Goal: Transaction & Acquisition: Download file/media

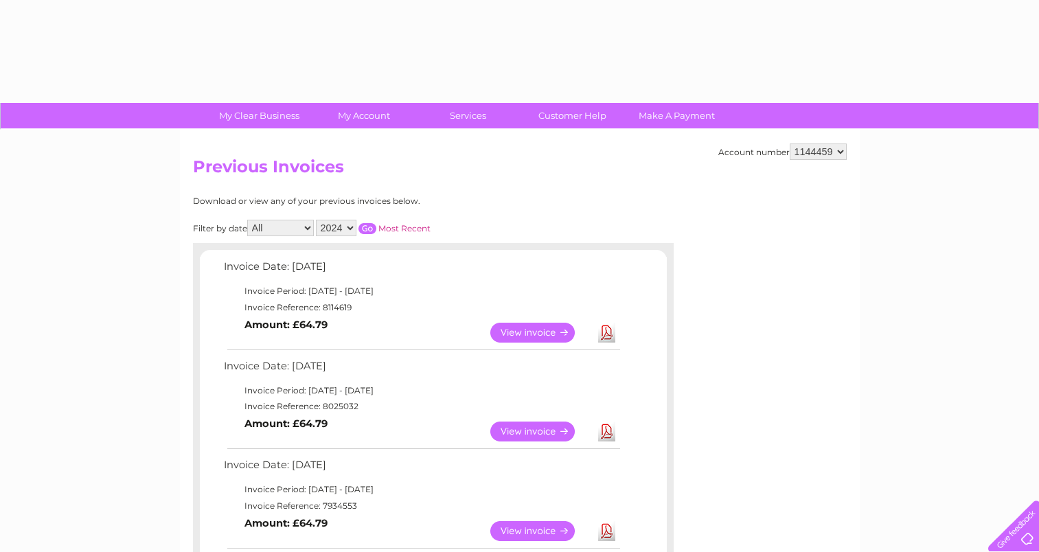
select select "2024"
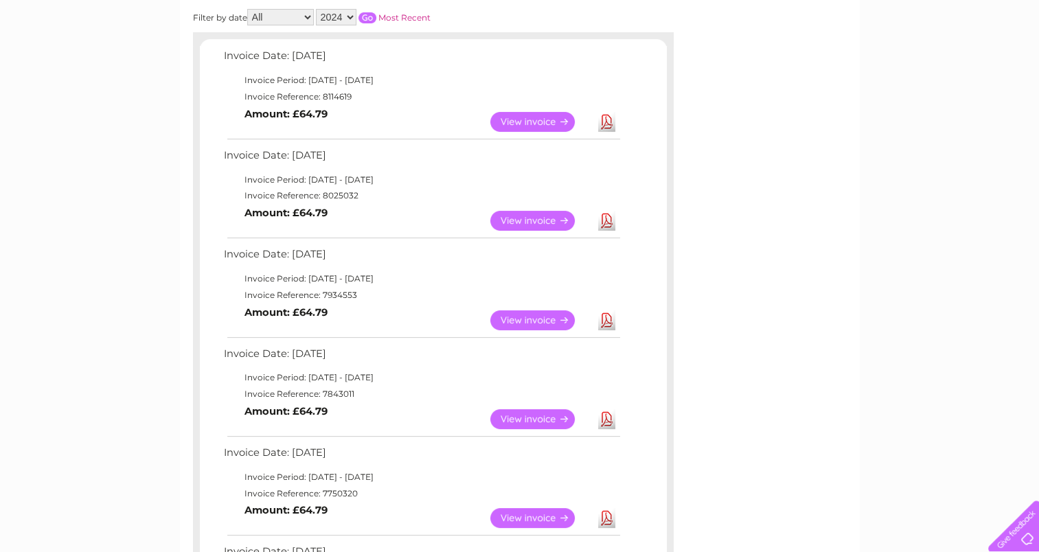
scroll to position [207, 0]
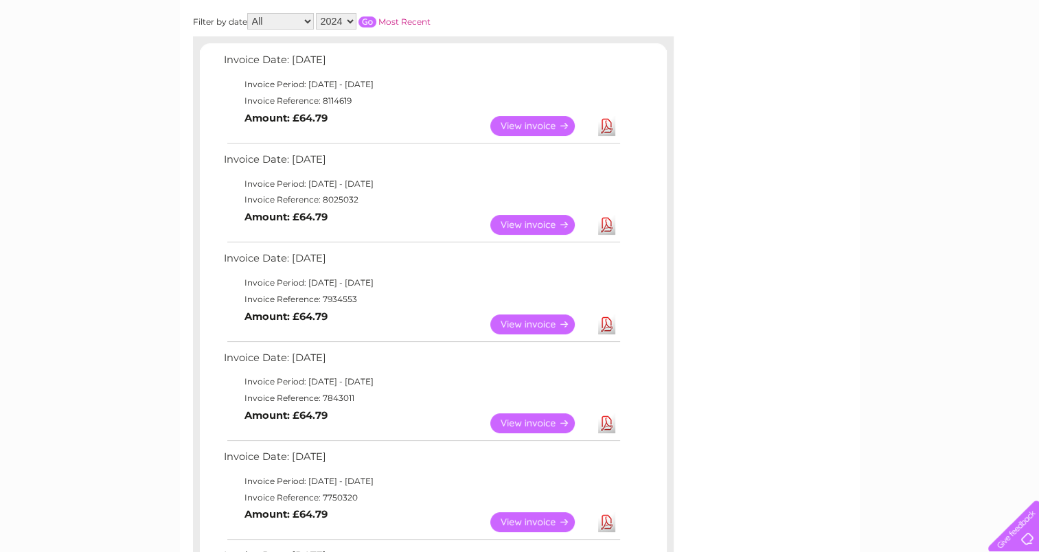
click at [524, 119] on link "View" at bounding box center [540, 126] width 101 height 20
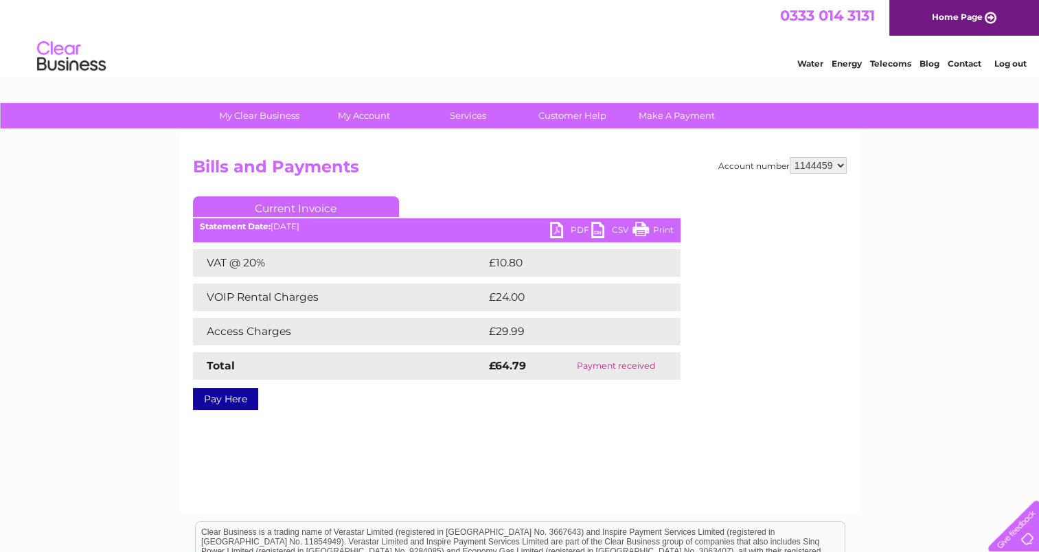
click at [570, 222] on link "PDF" at bounding box center [570, 232] width 41 height 20
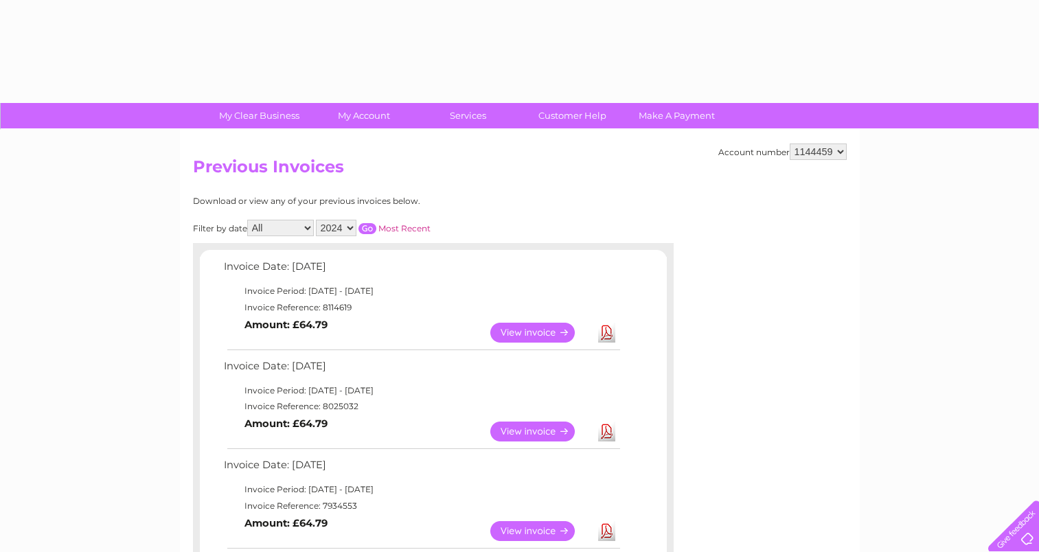
select select "2024"
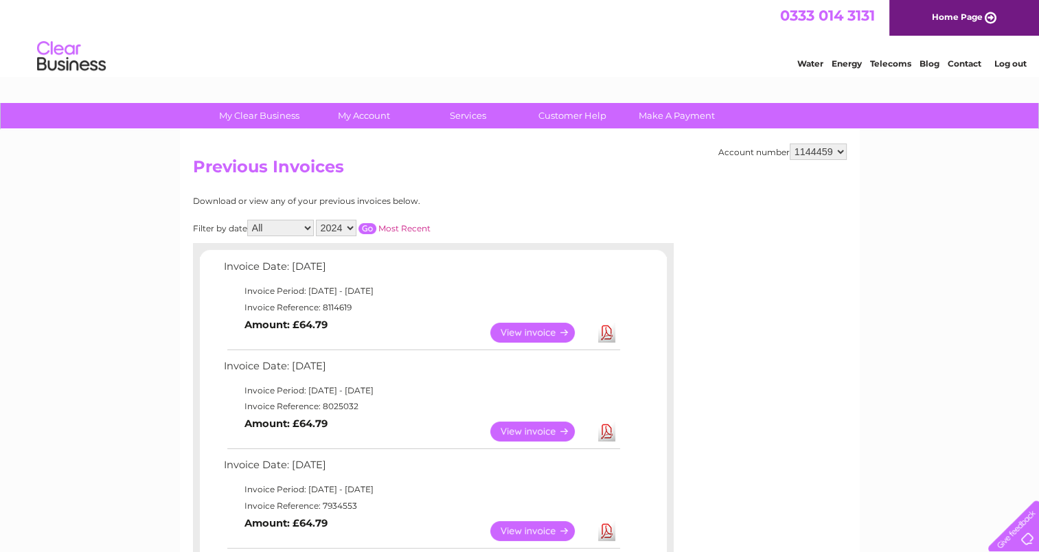
click at [363, 231] on input "button" at bounding box center [367, 228] width 18 height 11
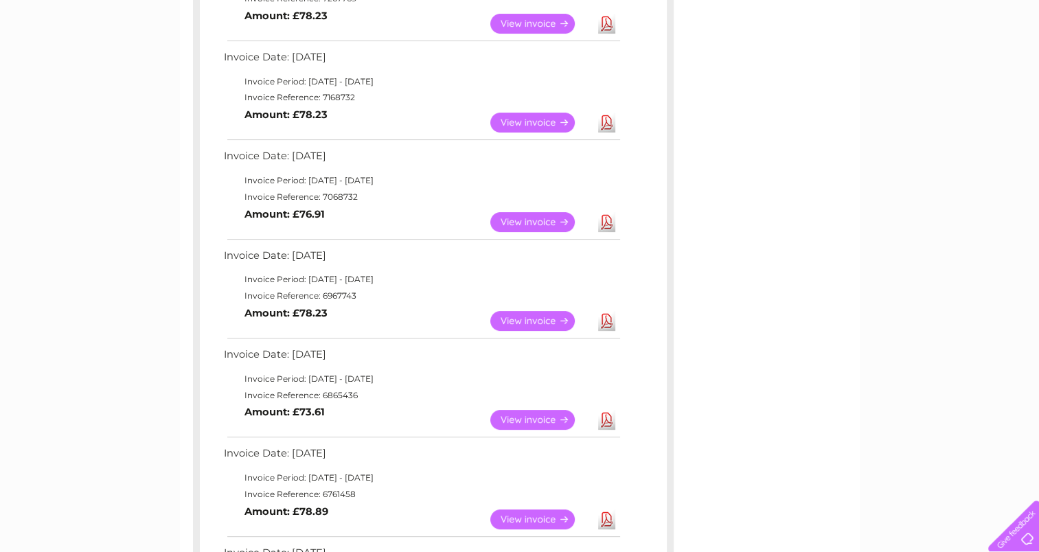
scroll to position [313, 0]
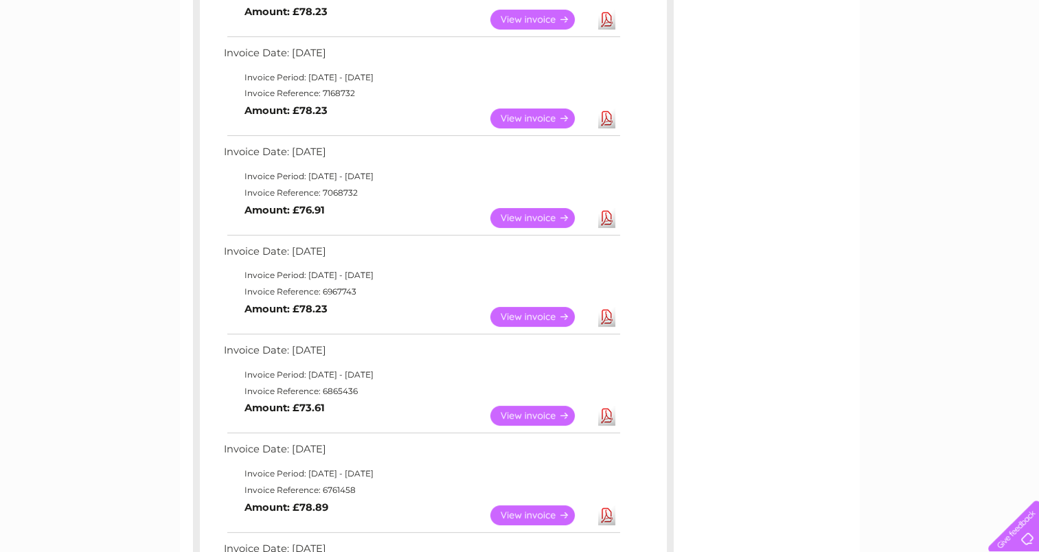
click at [516, 313] on link "View" at bounding box center [540, 317] width 101 height 20
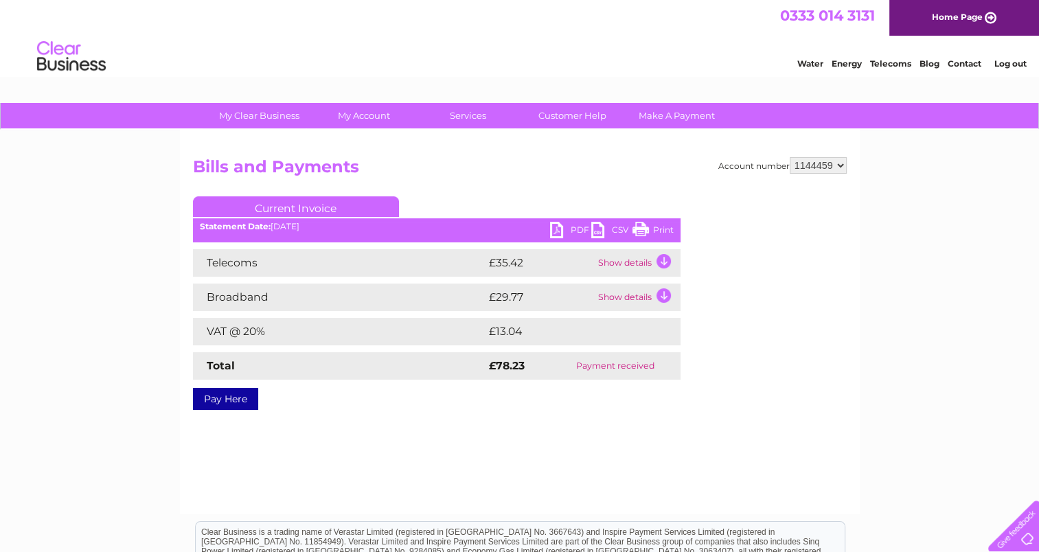
click at [568, 230] on link "PDF" at bounding box center [570, 232] width 41 height 20
